Goal: Task Accomplishment & Management: Use online tool/utility

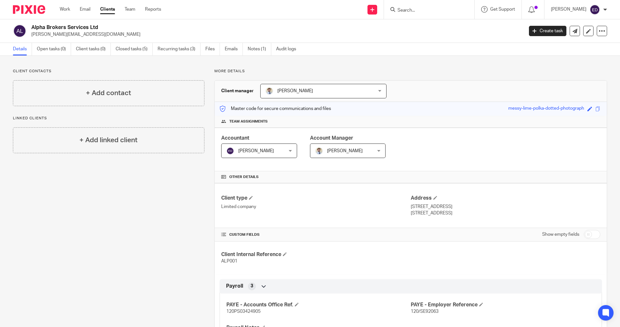
scroll to position [97, 0]
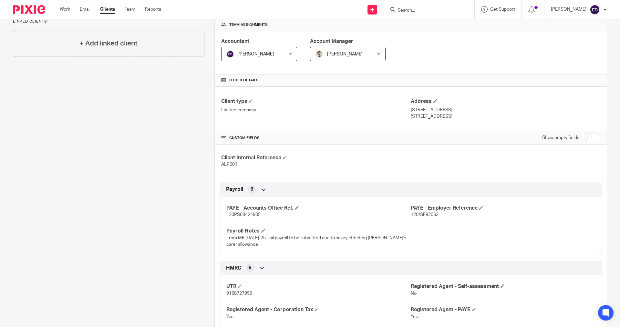
click at [70, 14] on div "Work Email Clients Team Reports Work Email Clients Team Reports Settings" at bounding box center [112, 9] width 118 height 19
click at [69, 11] on link "Work" at bounding box center [65, 9] width 10 height 6
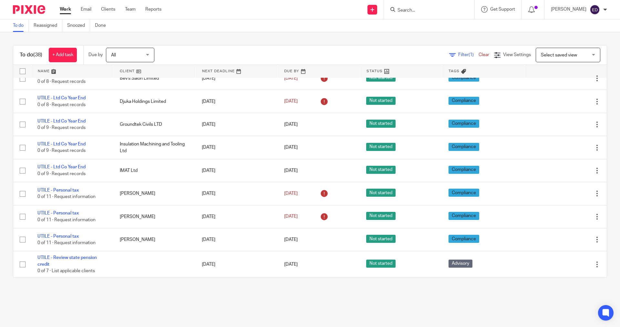
scroll to position [735, 0]
click at [134, 6] on link "Team" at bounding box center [130, 9] width 11 height 6
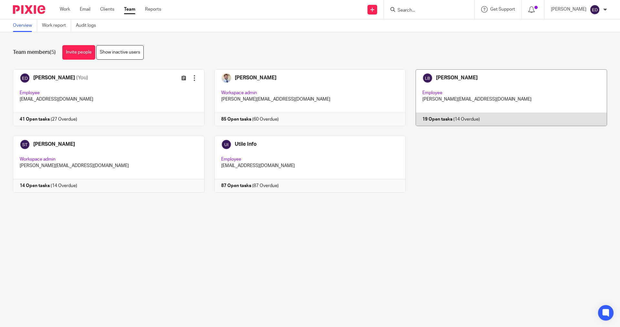
click at [489, 88] on link at bounding box center [505, 97] width 201 height 57
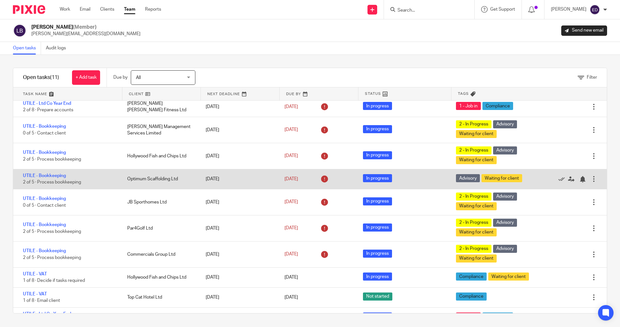
scroll to position [44, 0]
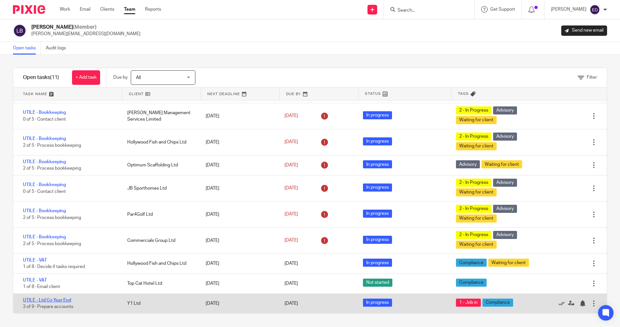
click at [60, 299] on link "UTILE - Ltd Co Year End" at bounding box center [47, 300] width 48 height 5
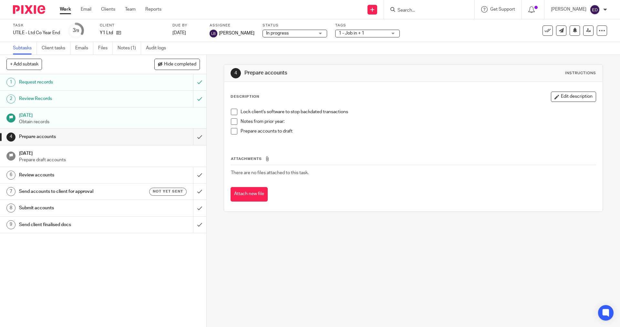
click at [365, 239] on div "4 Prepare accounts Instructions Description Edit description Lock client's soft…" at bounding box center [413, 191] width 413 height 272
